Goal: Check status: Check status

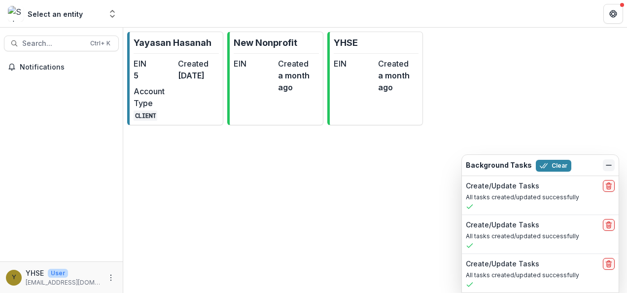
click at [608, 167] on icon "Dismiss" at bounding box center [609, 165] width 8 height 8
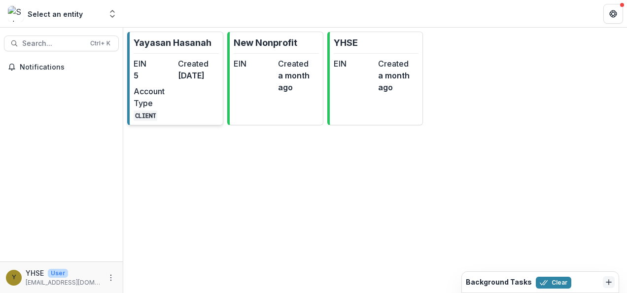
click at [181, 102] on div "EIN 5 Created [DATE] Account Type CLIENT" at bounding box center [176, 89] width 85 height 63
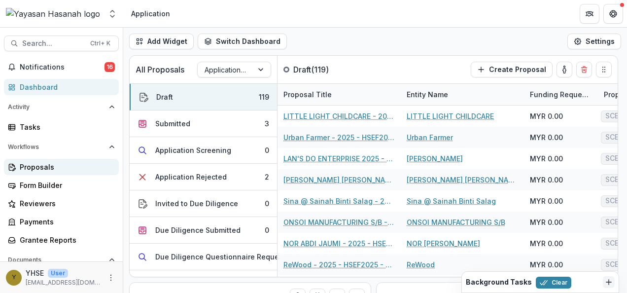
drag, startPoint x: 128, startPoint y: 163, endPoint x: 72, endPoint y: 173, distance: 56.6
click at [72, 173] on main "Search... Ctrl + K Notifications 16 Dashboard Activity Tasks Workflows Proposal…" at bounding box center [313, 160] width 627 height 265
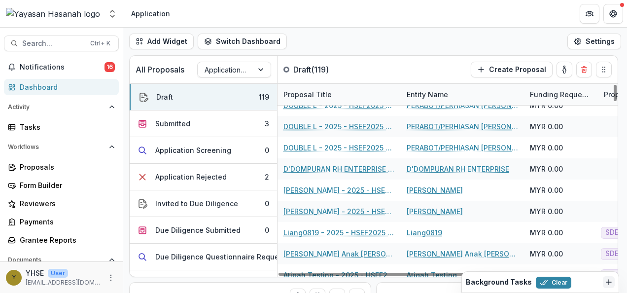
scroll to position [647, 0]
click at [209, 175] on div "Application Rejected" at bounding box center [190, 177] width 71 height 10
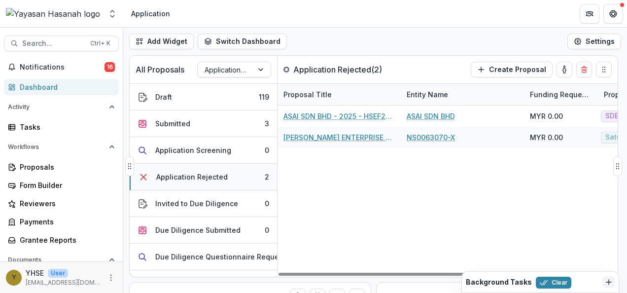
scroll to position [0, 0]
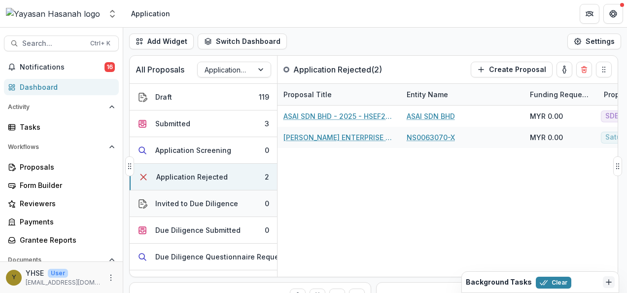
click at [213, 202] on div "Invited to Due Diligence" at bounding box center [196, 203] width 83 height 10
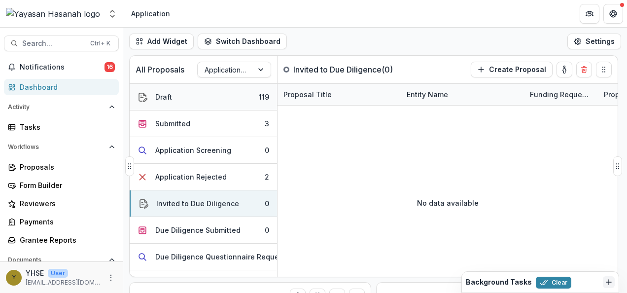
click at [204, 103] on button "Draft 119" at bounding box center [203, 97] width 147 height 27
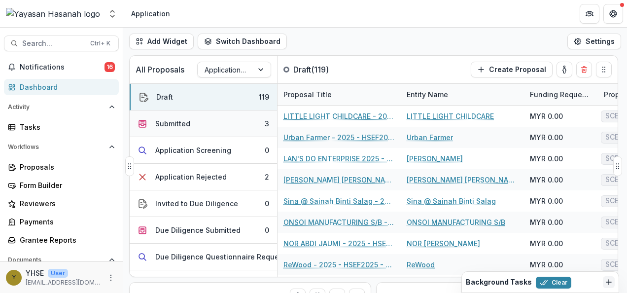
click at [206, 128] on button "Submitted 3" at bounding box center [203, 123] width 147 height 27
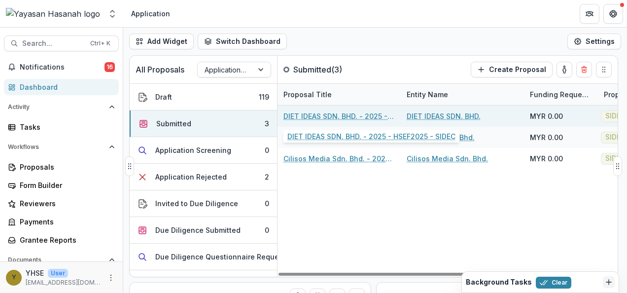
click at [305, 113] on link "DIET IDEAS SDN. BHD. - 2025 - HSEF2025 - SIDEC" at bounding box center [338, 116] width 111 height 10
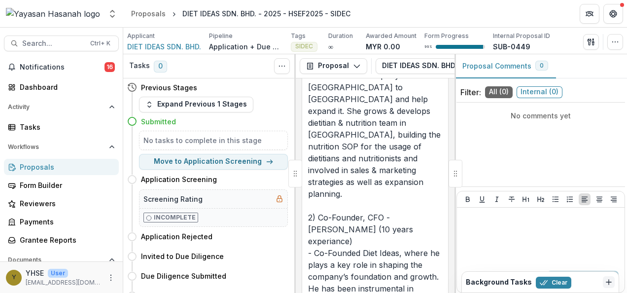
scroll to position [2917, 0]
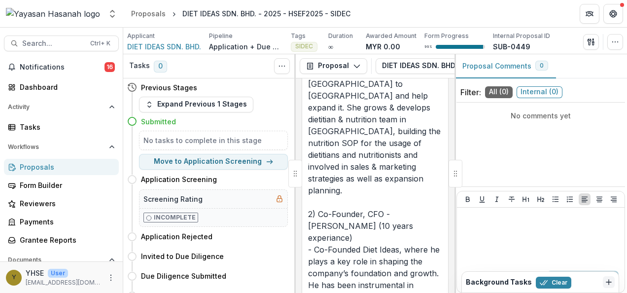
click at [34, 170] on div "Proposals" at bounding box center [65, 167] width 91 height 10
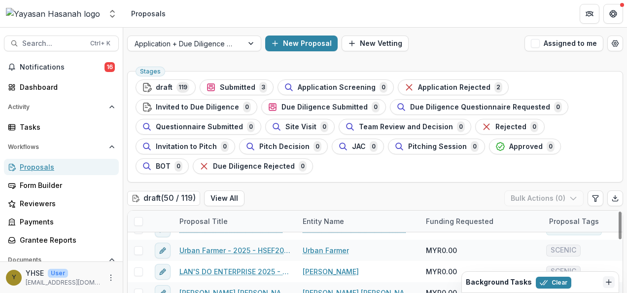
scroll to position [859, 0]
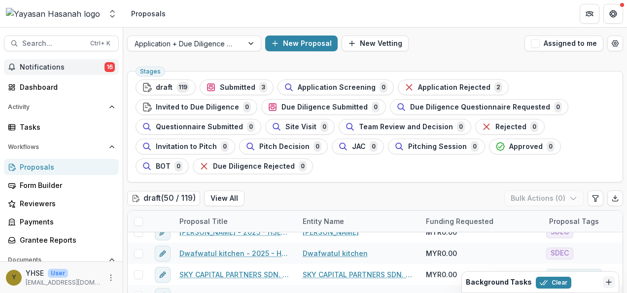
click at [61, 67] on span "Notifications" at bounding box center [62, 67] width 85 height 8
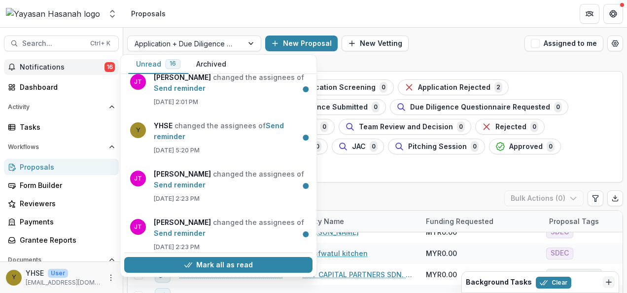
scroll to position [598, 0]
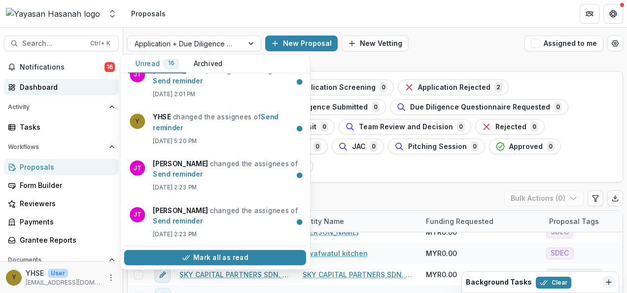
click at [79, 85] on div "Dashboard" at bounding box center [65, 87] width 91 height 10
